Goal: Information Seeking & Learning: Learn about a topic

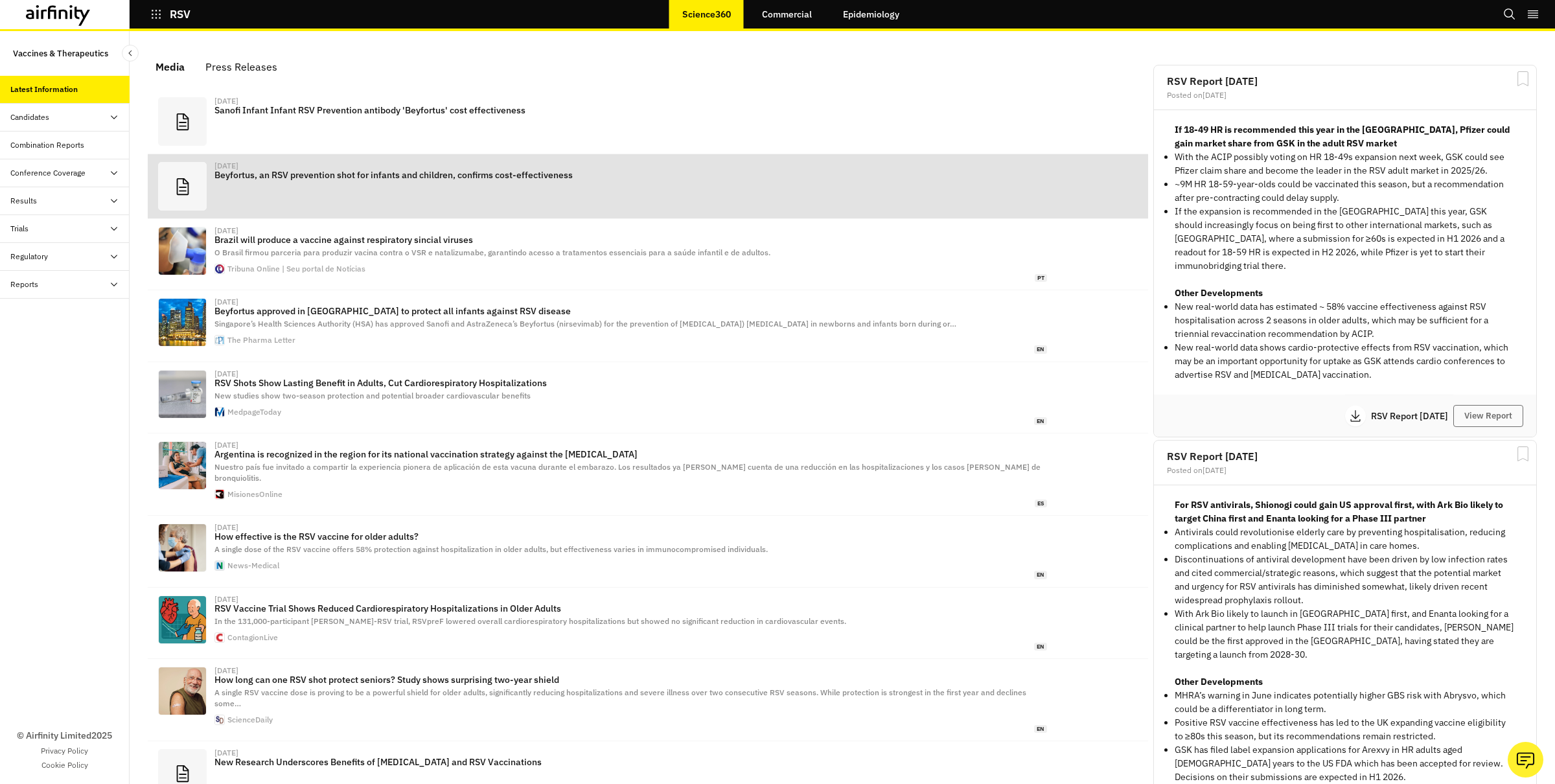
scroll to position [781, 389]
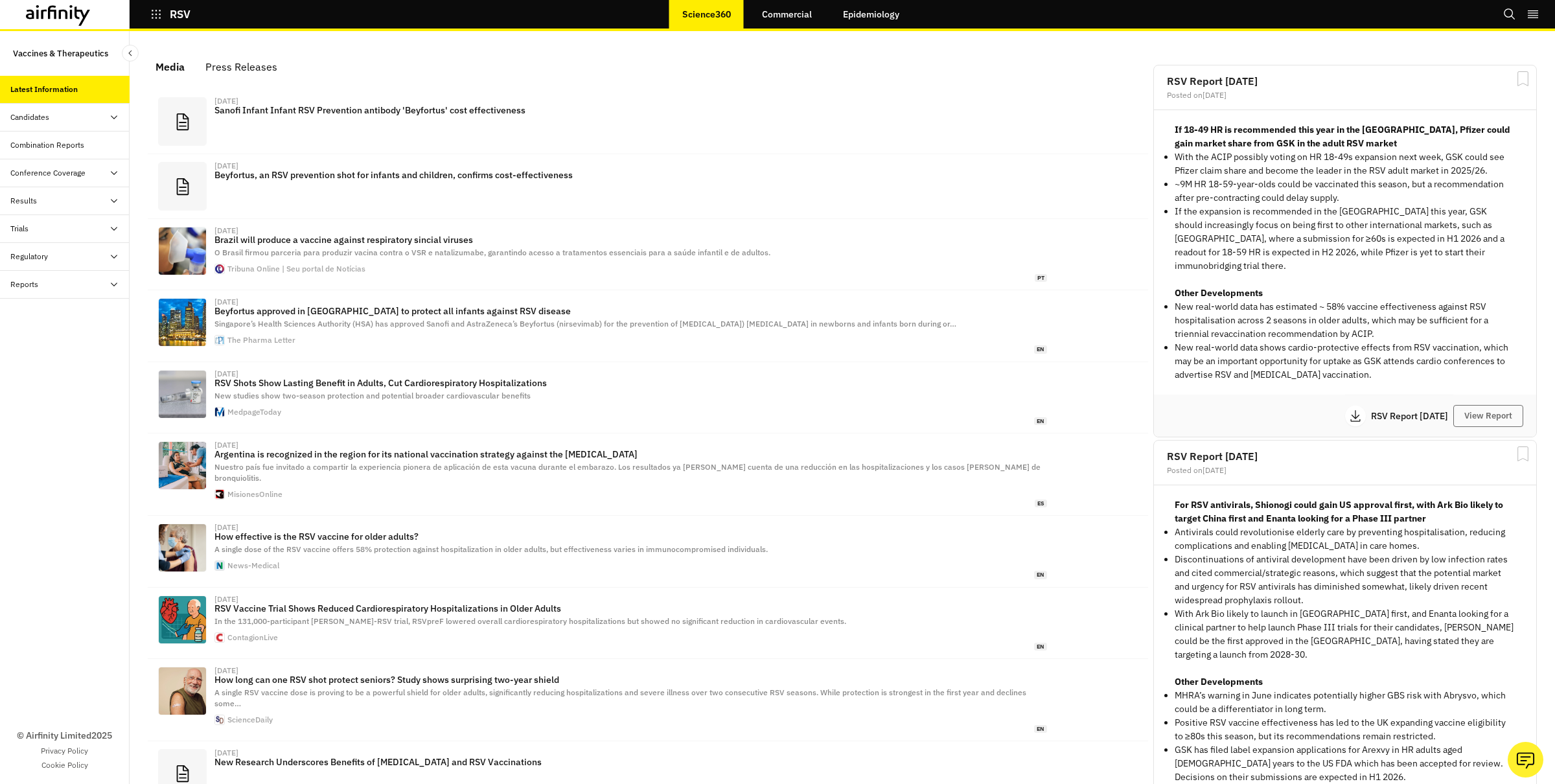
click at [239, 68] on div "Press Releases" at bounding box center [241, 67] width 72 height 19
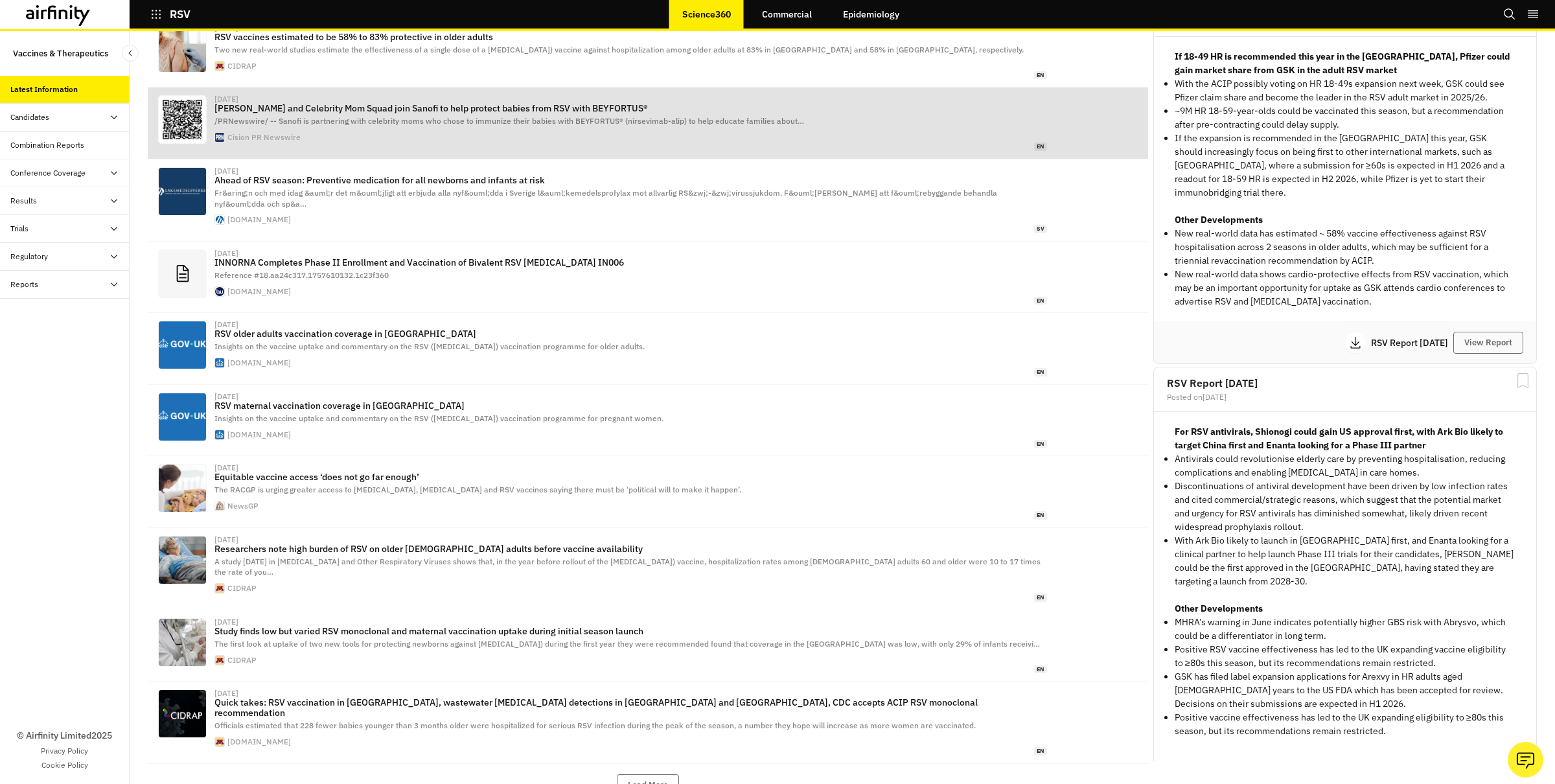
scroll to position [75, 0]
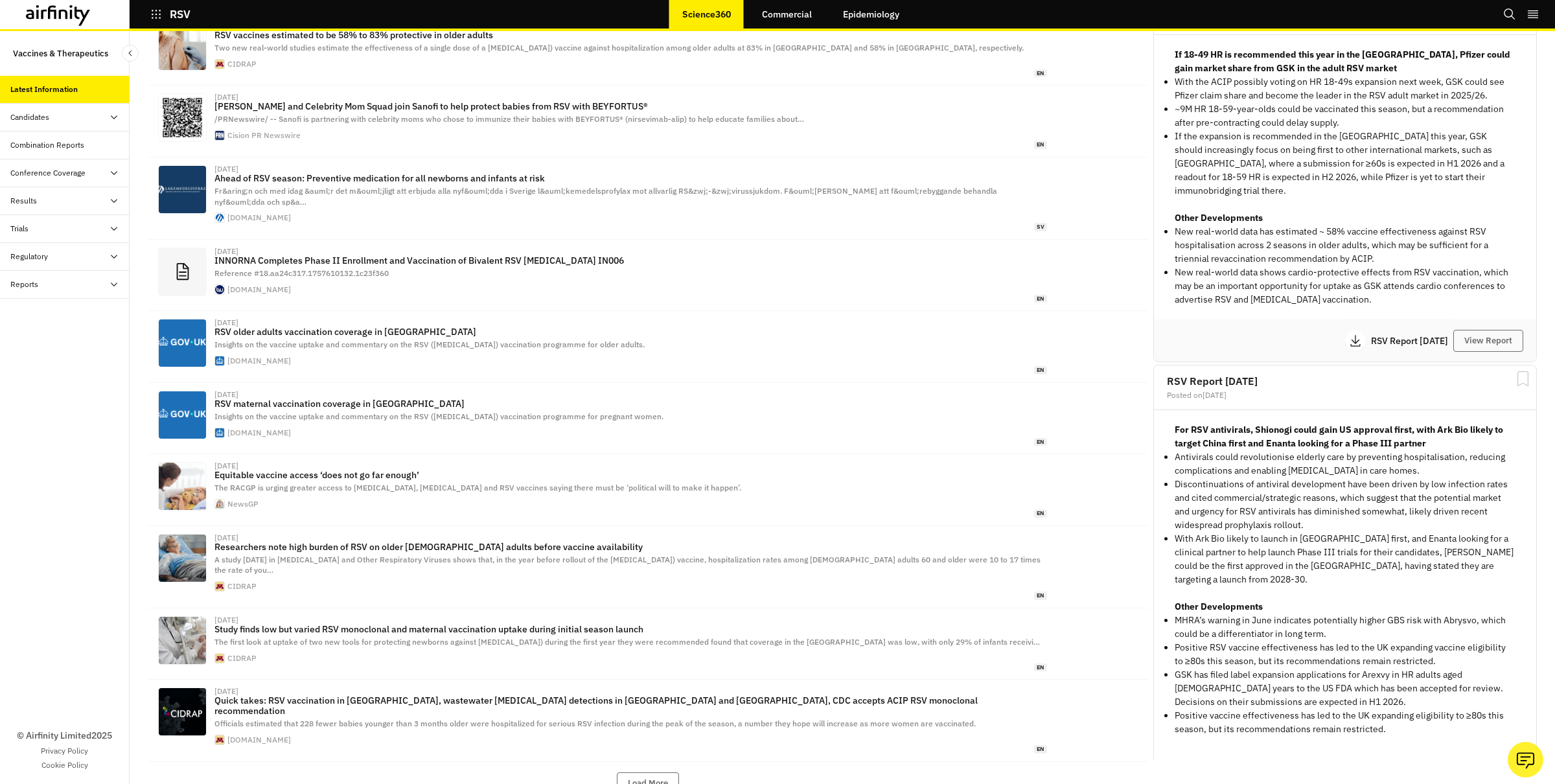
click at [39, 204] on div "Results" at bounding box center [70, 200] width 120 height 11
click at [35, 230] on div "Vaccines" at bounding box center [36, 228] width 31 height 11
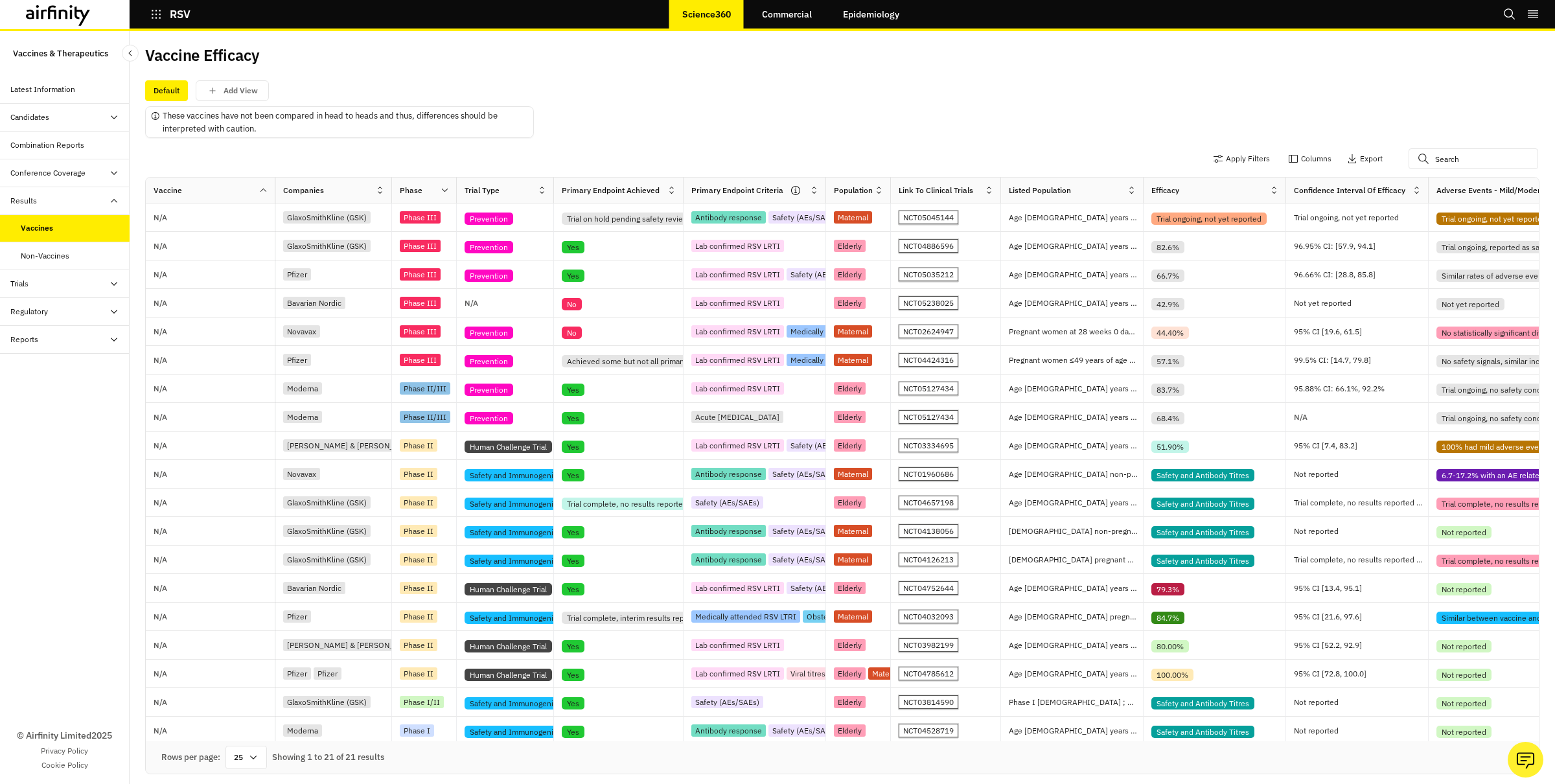
click at [36, 255] on div "Non-Vaccines" at bounding box center [45, 256] width 49 height 11
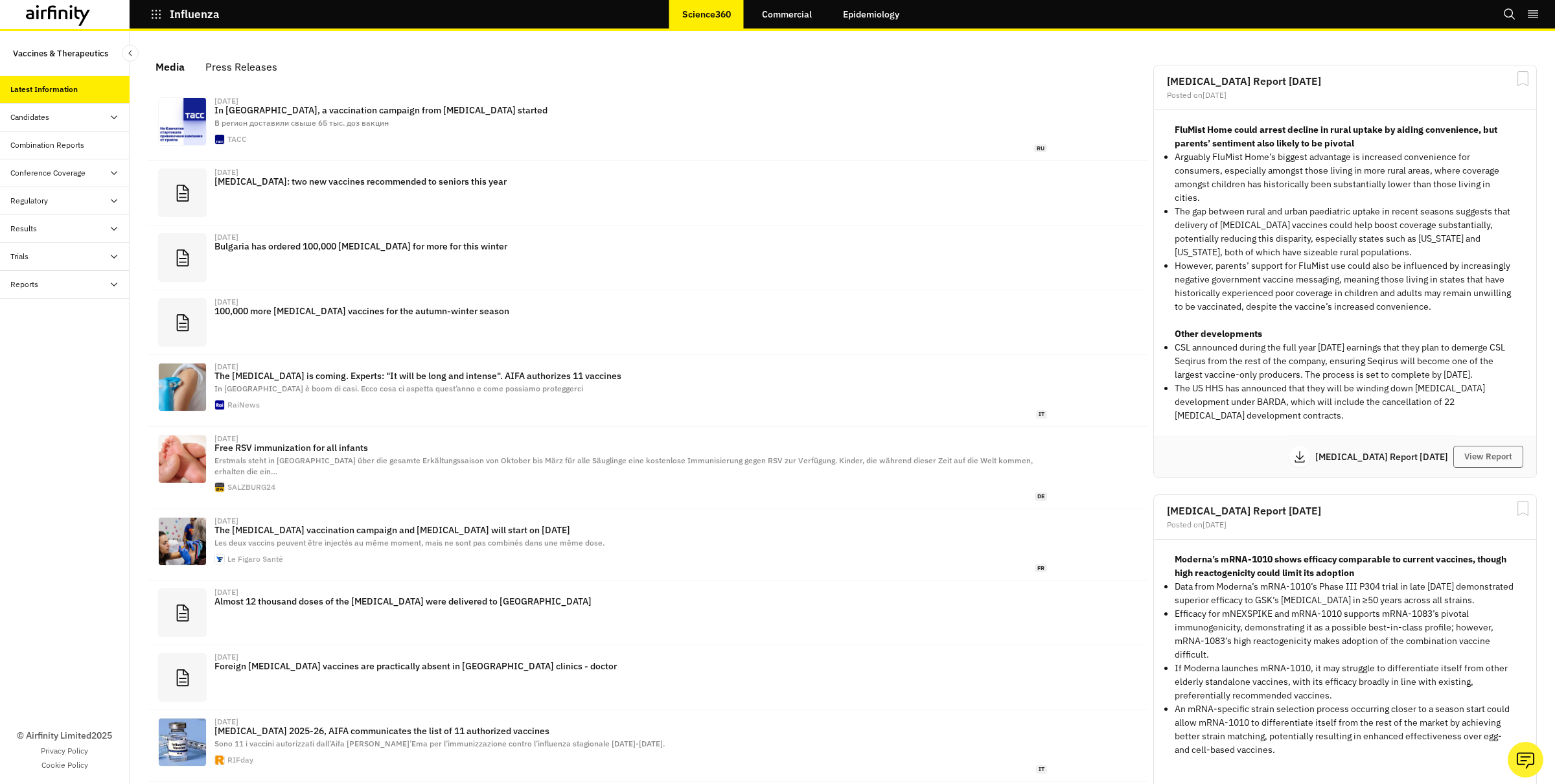
scroll to position [781, 389]
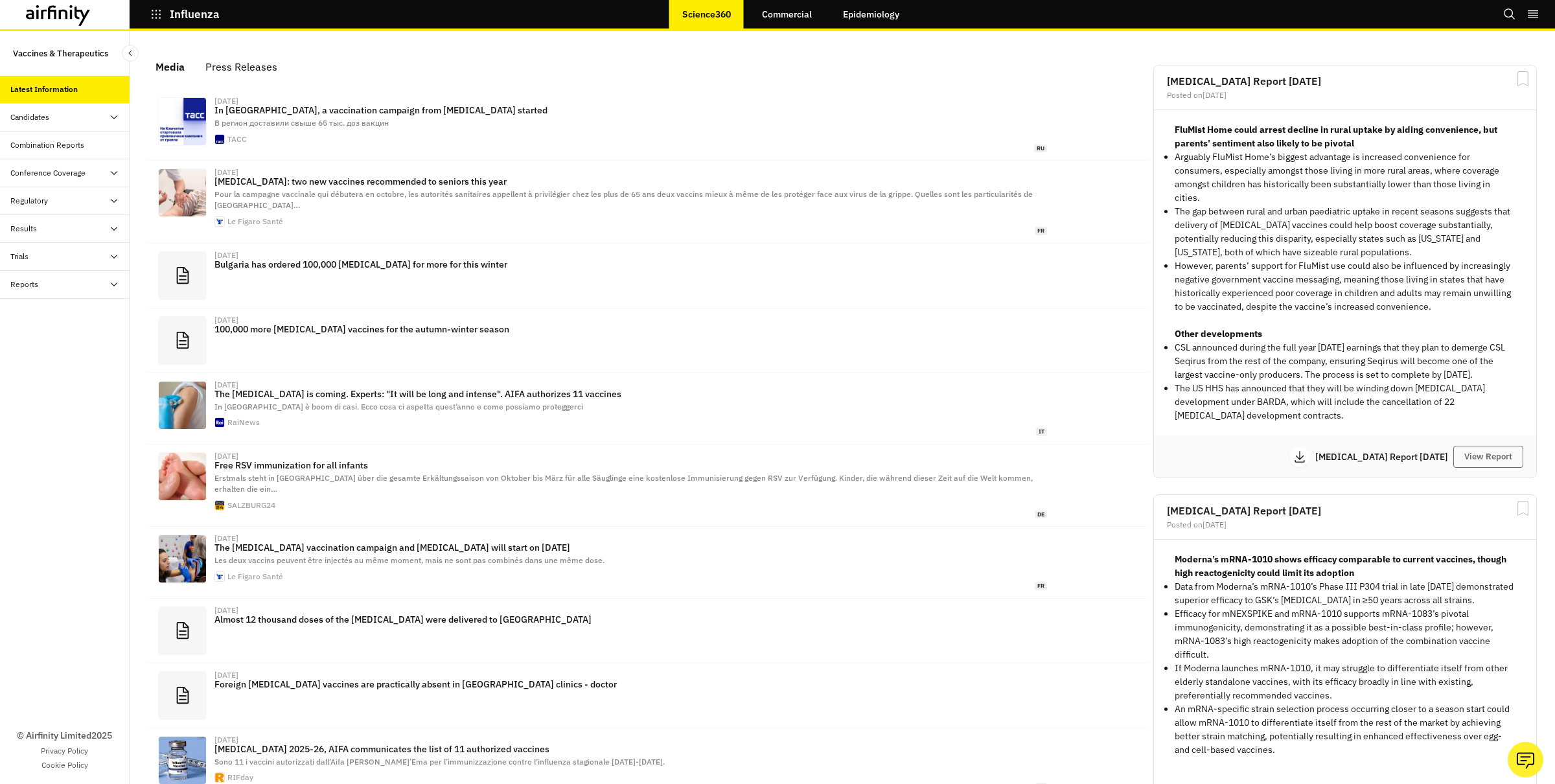
click at [39, 122] on div "Candidates" at bounding box center [29, 117] width 39 height 11
click at [40, 150] on div "Dashboard" at bounding box center [39, 145] width 37 height 11
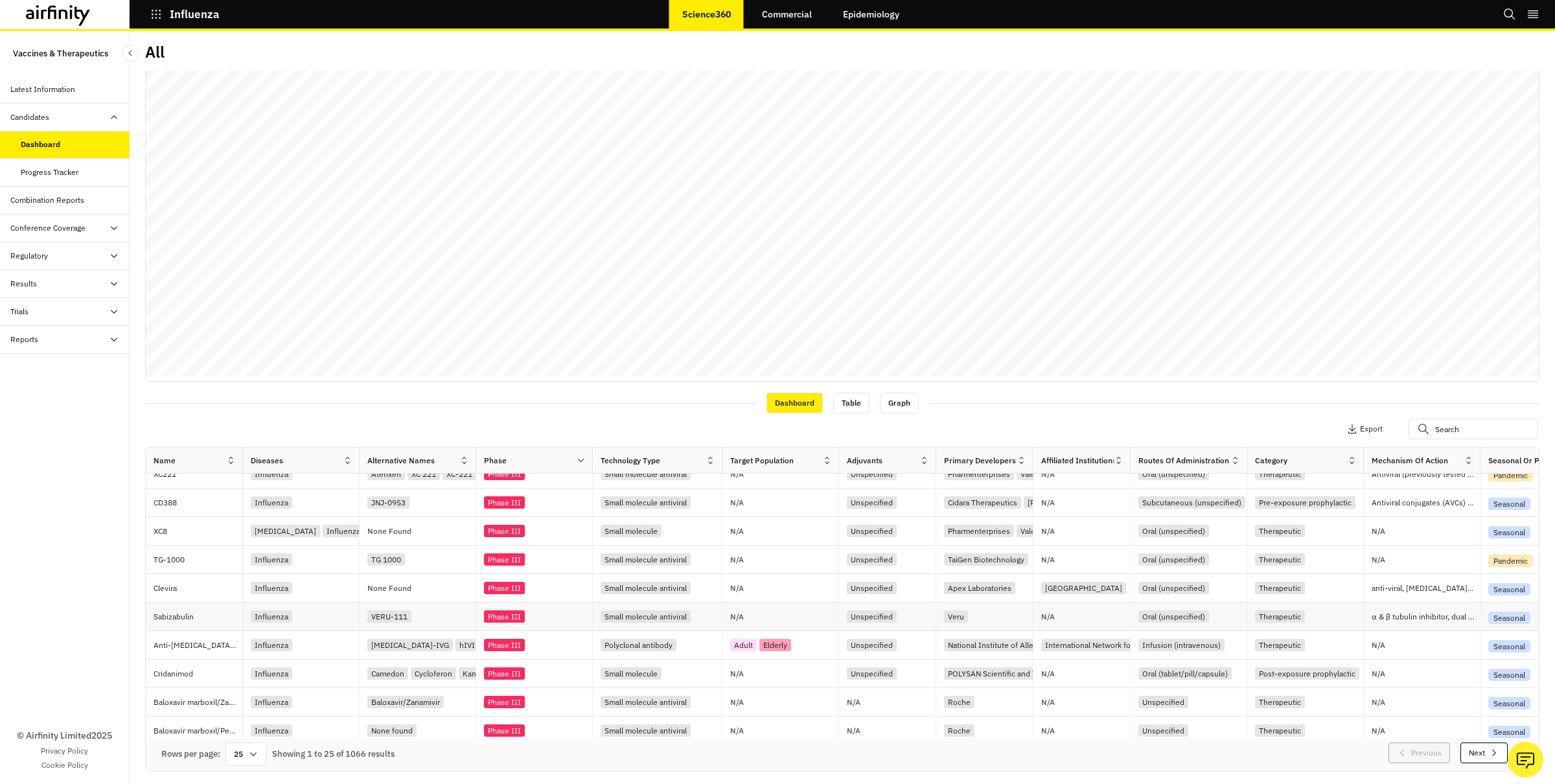
scroll to position [451, 0]
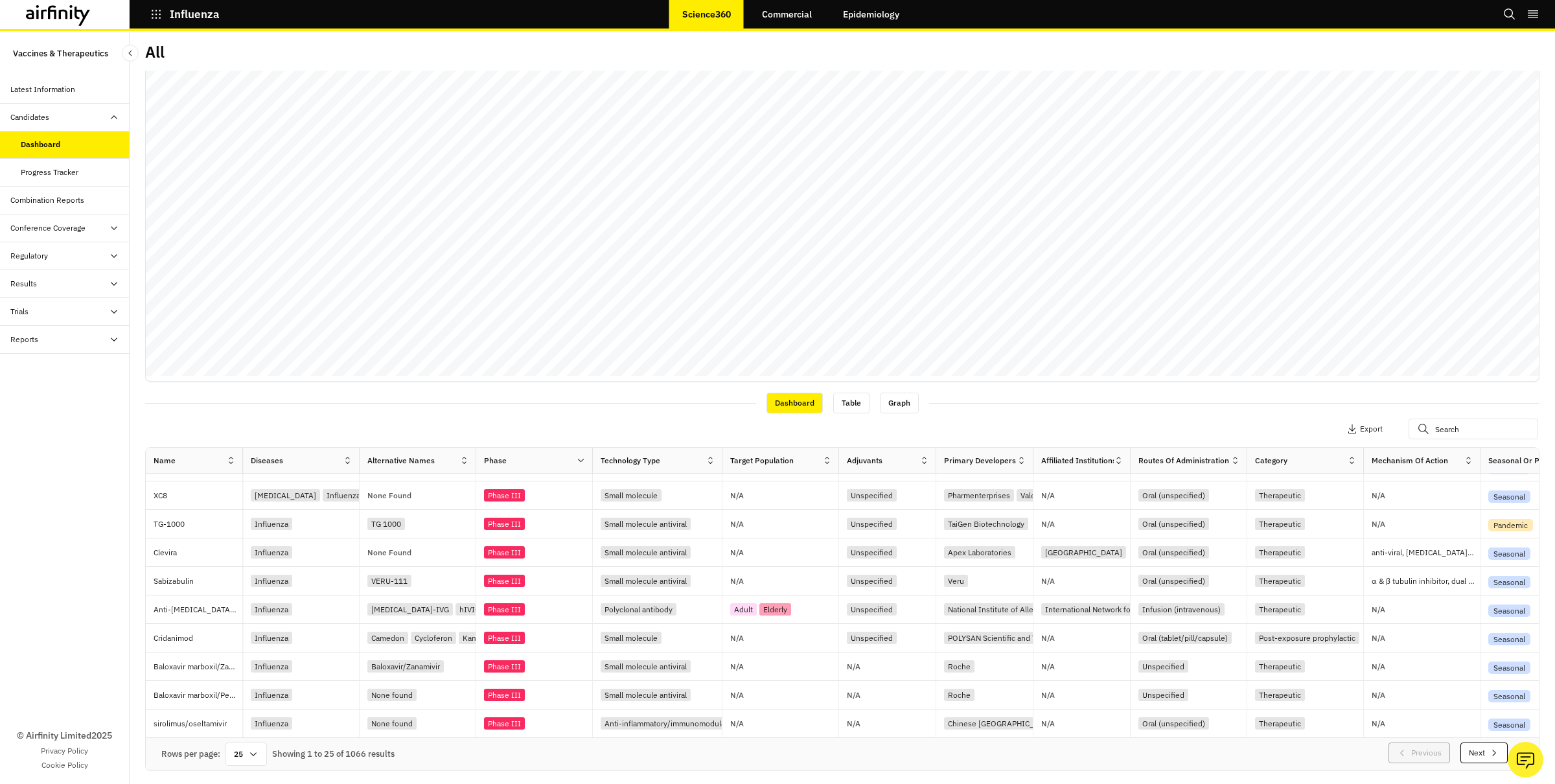
click at [82, 176] on div "Progress Tracker" at bounding box center [75, 172] width 109 height 11
